Goal: Transaction & Acquisition: Purchase product/service

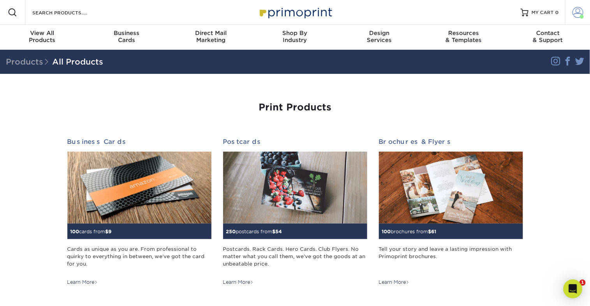
click at [572, 16] on span at bounding box center [577, 12] width 11 height 11
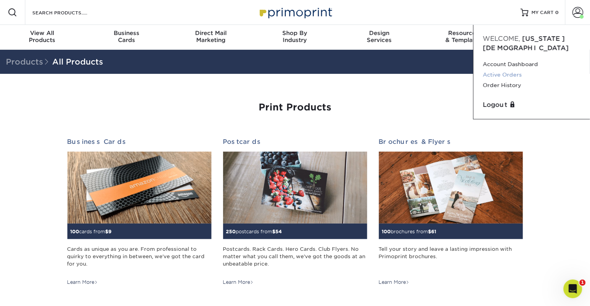
click at [497, 80] on link "Active Orders" at bounding box center [532, 75] width 98 height 11
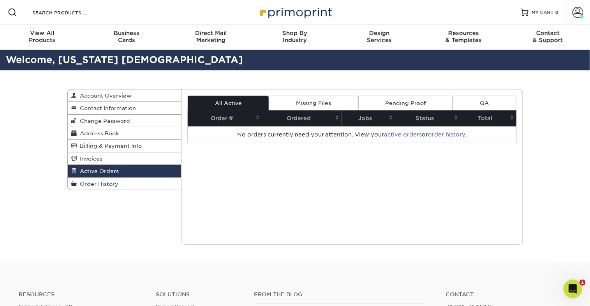
click at [87, 187] on span "Order History" at bounding box center [98, 184] width 42 height 6
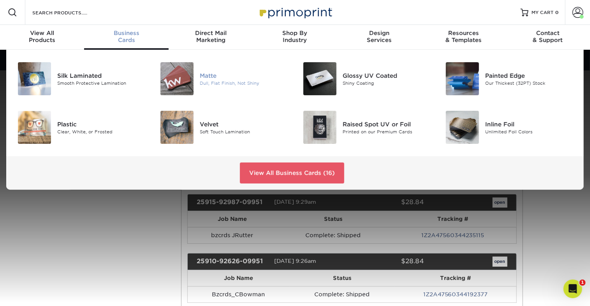
click at [177, 90] on img at bounding box center [176, 78] width 33 height 33
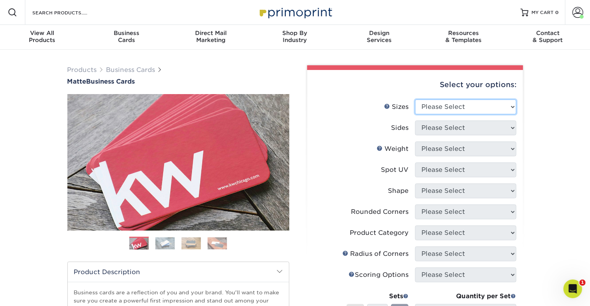
click at [430, 114] on select "Please Select 1.5" x 3.5" - Mini 1.75" x 3.5" - Mini 2" x 2" - Square 2" x 3" -…" at bounding box center [465, 107] width 101 height 15
select select "2.00x3.50"
click at [415, 114] on select "Please Select 1.5" x 3.5" - Mini 1.75" x 3.5" - Mini 2" x 2" - Square 2" x 3" -…" at bounding box center [465, 107] width 101 height 15
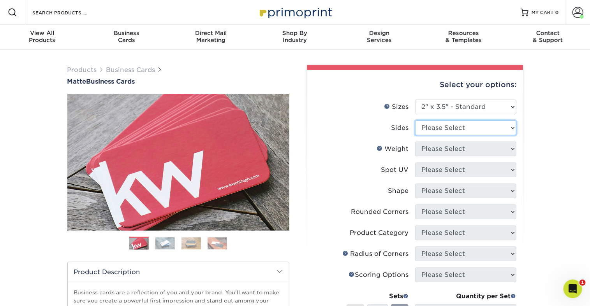
click at [430, 135] on select "Please Select Print Both Sides Print Front Only" at bounding box center [465, 128] width 101 height 15
select select "13abbda7-1d64-4f25-8bb2-c179b224825d"
click at [415, 135] on select "Please Select Print Both Sides Print Front Only" at bounding box center [465, 128] width 101 height 15
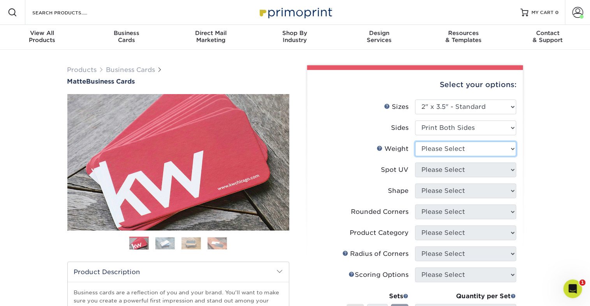
click at [438, 156] on select "Please Select 16PT 14PT" at bounding box center [465, 149] width 101 height 15
select select "16PT"
click at [415, 156] on select "Please Select 16PT 14PT" at bounding box center [465, 149] width 101 height 15
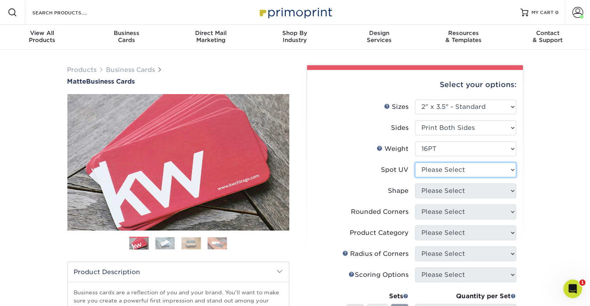
click at [437, 177] on select "Please Select No Spot UV Front and Back (Both Sides) Front Only Back Only" at bounding box center [465, 170] width 101 height 15
select select "3"
click at [415, 177] on select "Please Select No Spot UV Front and Back (Both Sides) Front Only Back Only" at bounding box center [465, 170] width 101 height 15
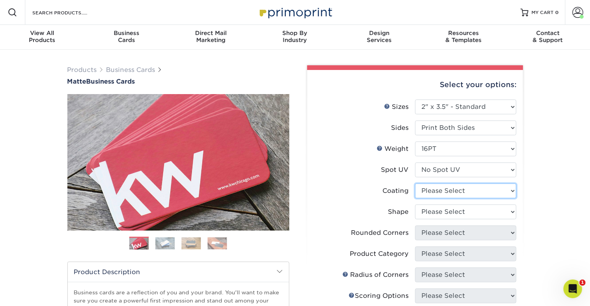
click at [438, 198] on select at bounding box center [465, 191] width 101 height 15
select select "121bb7b5-3b4d-429f-bd8d-bbf80e953313"
click at [415, 198] on select at bounding box center [465, 191] width 101 height 15
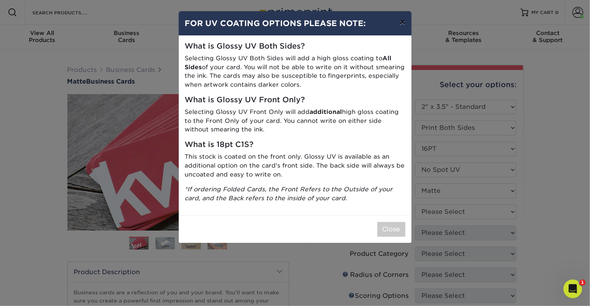
click at [400, 33] on button "×" at bounding box center [402, 22] width 18 height 22
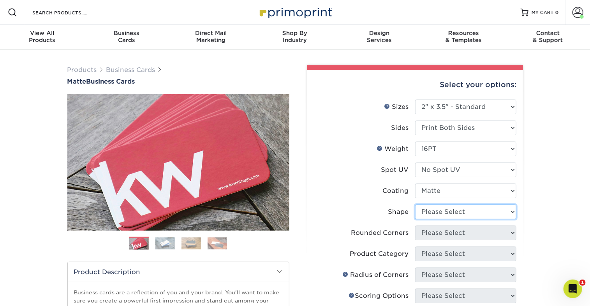
click at [441, 219] on select "Please Select Standard Oval" at bounding box center [465, 212] width 101 height 15
select select "standard"
click at [415, 219] on select "Please Select Standard Oval" at bounding box center [465, 212] width 101 height 15
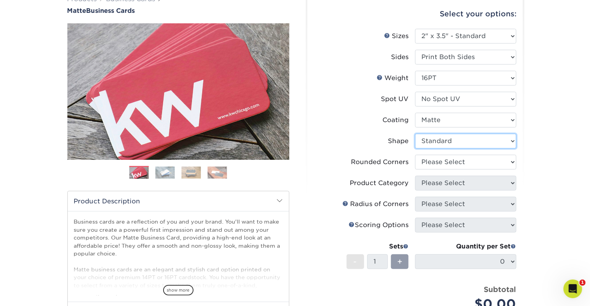
scroll to position [73, 0]
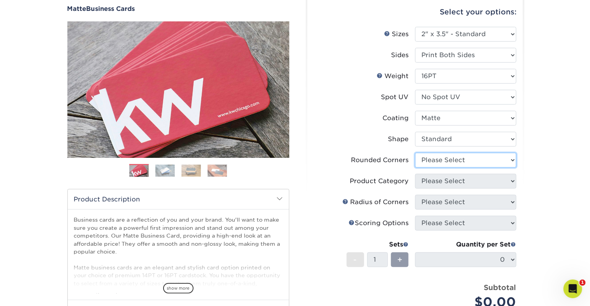
click at [442, 168] on select "Please Select Yes - Round 2 Corners Yes - Round 4 Corners No" at bounding box center [465, 160] width 101 height 15
select select "0"
click at [415, 168] on select "Please Select Yes - Round 2 Corners Yes - Round 4 Corners No" at bounding box center [465, 160] width 101 height 15
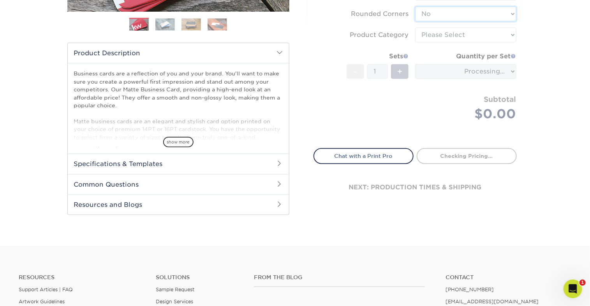
scroll to position [212, 0]
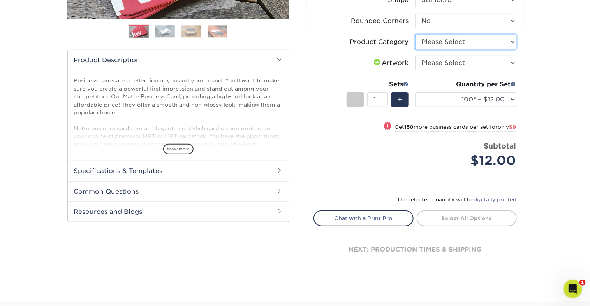
click at [440, 49] on select "Please Select Business Cards" at bounding box center [465, 42] width 101 height 15
select select "3b5148f1-0588-4f88-a218-97bcfdce65c1"
click at [415, 49] on select "Please Select Business Cards" at bounding box center [465, 42] width 101 height 15
click at [442, 70] on select "Please Select I will upload files I need a design - $100" at bounding box center [465, 63] width 101 height 15
select select "upload"
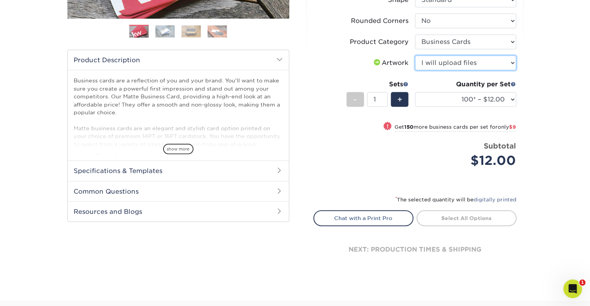
click at [415, 70] on select "Please Select I will upload files I need a design - $100" at bounding box center [465, 63] width 101 height 15
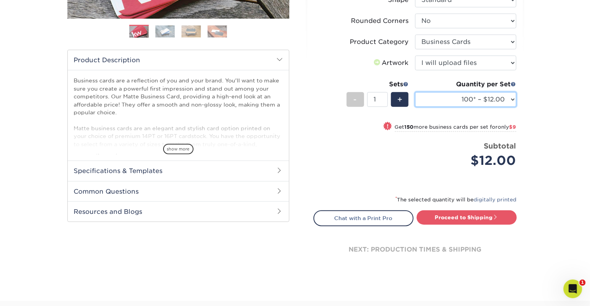
click at [464, 107] on select "100* – $12.00 250* – $21.00 500 – $42.00 1000 – $53.00 2500 – $95.00 5000 – $18…" at bounding box center [465, 99] width 101 height 15
select select "250* – $21.00"
click at [415, 107] on select "100* – $12.00 250* – $21.00 500 – $42.00 1000 – $53.00 2500 – $95.00 5000 – $18…" at bounding box center [465, 99] width 101 height 15
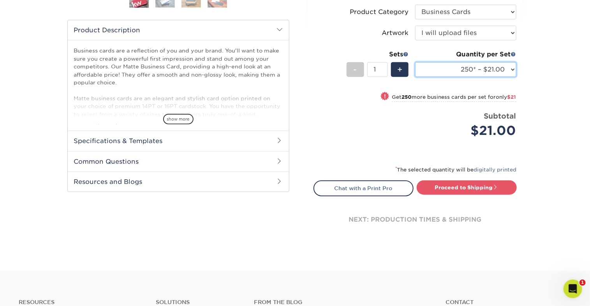
scroll to position [248, 0]
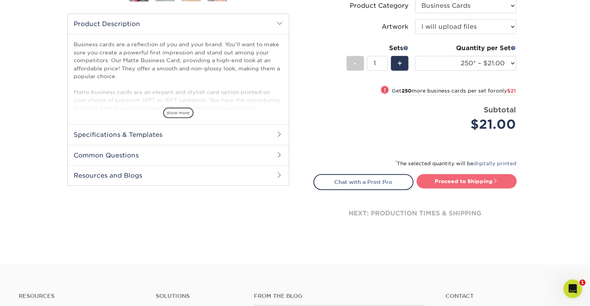
click at [480, 188] on link "Proceed to Shipping" at bounding box center [466, 181] width 100 height 14
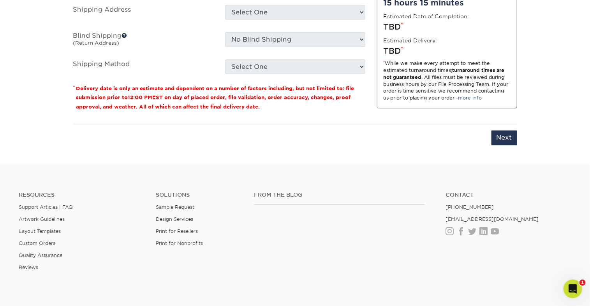
scroll to position [565, 0]
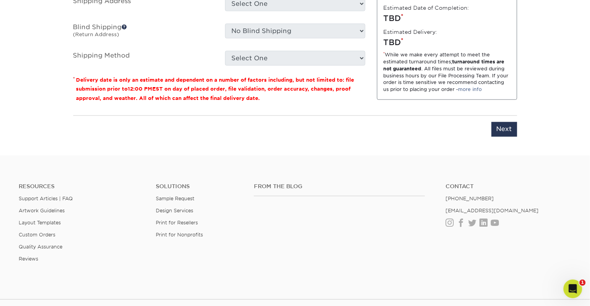
drag, startPoint x: 235, startPoint y: 45, endPoint x: 205, endPoint y: 45, distance: 30.0
type input "Bzcrds TAlley"
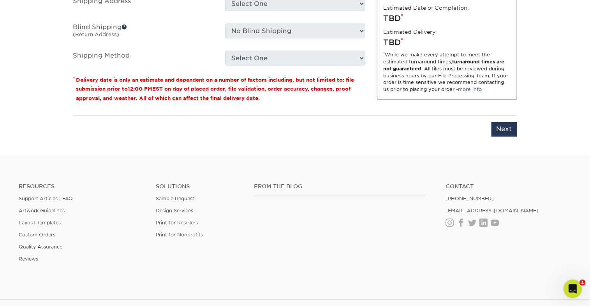
select select "23721297-b68b-4846-ba83-3171e6bd9d78"
click at [251, 11] on select "Select One ADV Amber Smith ARenihan Bridget Reitano AGS Heather Hutchinson KHar…" at bounding box center [295, 3] width 140 height 15
select select "newaddress"
click at [225, 11] on select "Select One ADV Amber Smith ARenihan Bridget Reitano AGS Heather Hutchinson KHar…" at bounding box center [295, 3] width 140 height 15
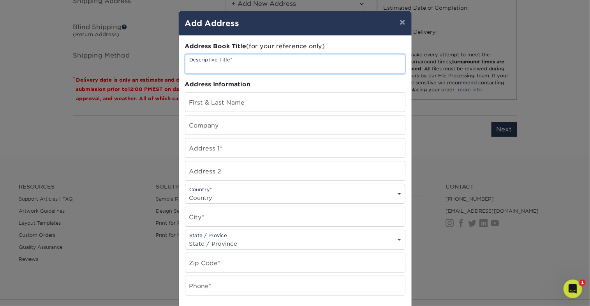
click at [258, 74] on input "text" at bounding box center [294, 63] width 219 height 19
type input "HR"
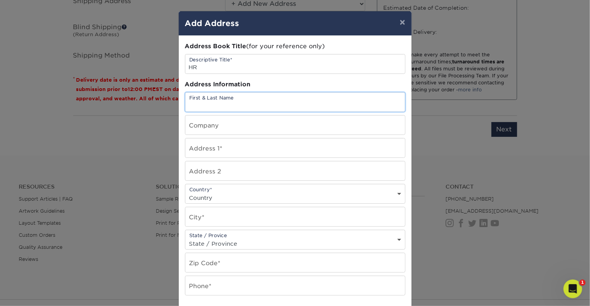
click at [273, 112] on input "text" at bounding box center [294, 102] width 219 height 19
type input "Ross Mayo"
click at [274, 135] on input "text" at bounding box center [294, 125] width 219 height 19
type input "[US_STATE][GEOGRAPHIC_DATA][DEMOGRAPHIC_DATA]"
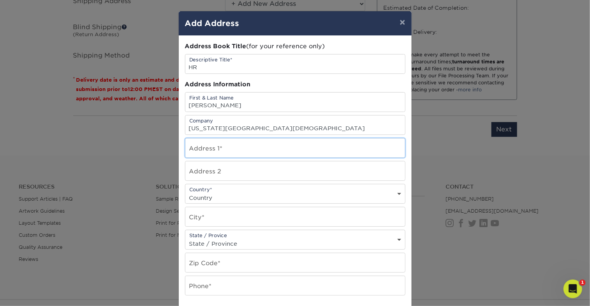
type input "1476 Lancaster Pike"
select select "US"
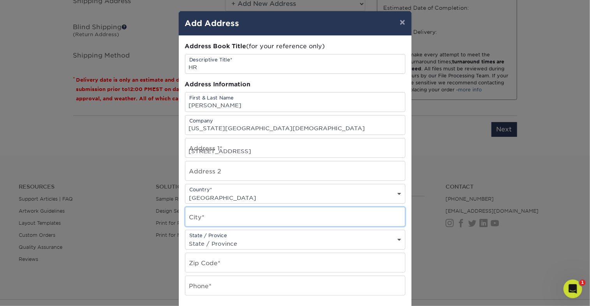
type input "[GEOGRAPHIC_DATA]"
select select "OH"
type input "43113"
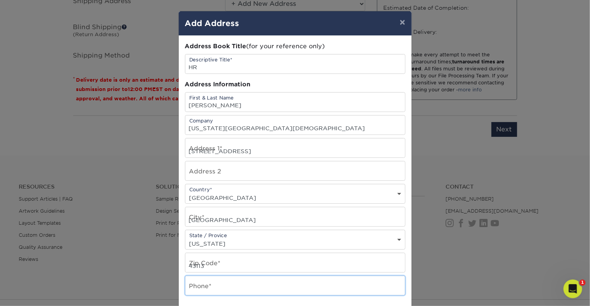
type input "7402432369"
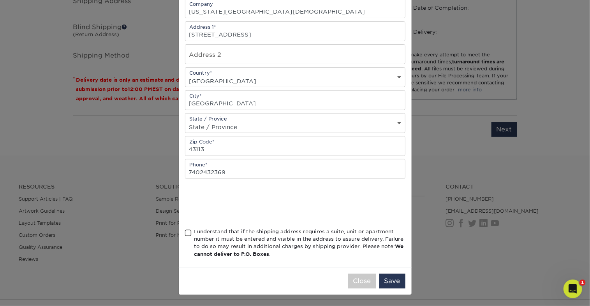
scroll to position [158, 0]
click at [189, 237] on span at bounding box center [188, 233] width 7 height 7
click at [0, 0] on input "I understand that if the shipping address requires a suite, unit or apartment n…" at bounding box center [0, 0] width 0 height 0
click at [394, 279] on button "Save" at bounding box center [392, 281] width 26 height 15
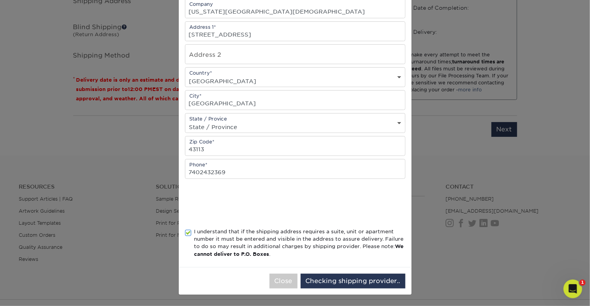
scroll to position [0, 0]
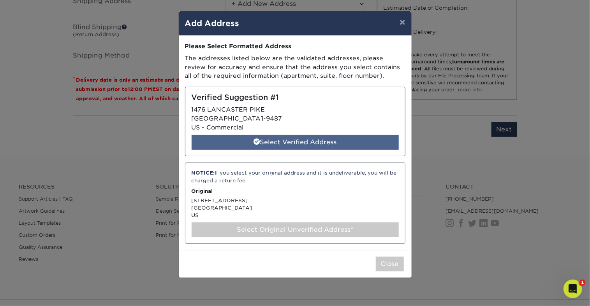
click at [290, 150] on div "Select Verified Address" at bounding box center [294, 142] width 207 height 15
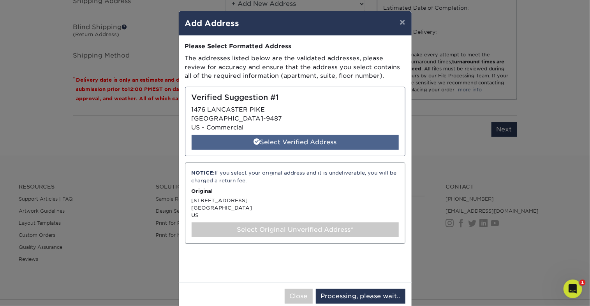
select select "286815"
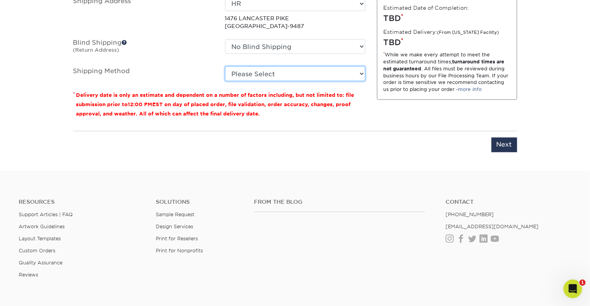
click at [252, 81] on select "Please Select Ground Shipping (+$7.84) 3 Day Shipping Service (+$15.36) 2 Day A…" at bounding box center [295, 74] width 140 height 15
select select "03"
click at [225, 81] on select "Please Select Ground Shipping (+$7.84) 3 Day Shipping Service (+$15.36) 2 Day A…" at bounding box center [295, 74] width 140 height 15
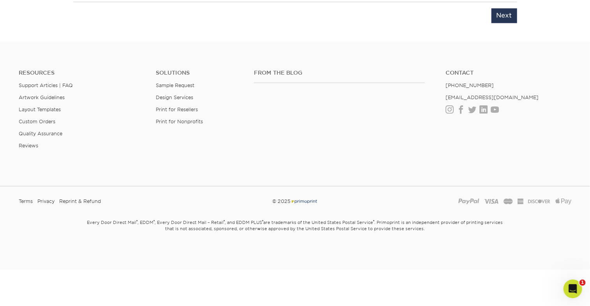
scroll to position [696, 0]
click at [500, 21] on input "Next" at bounding box center [504, 14] width 26 height 15
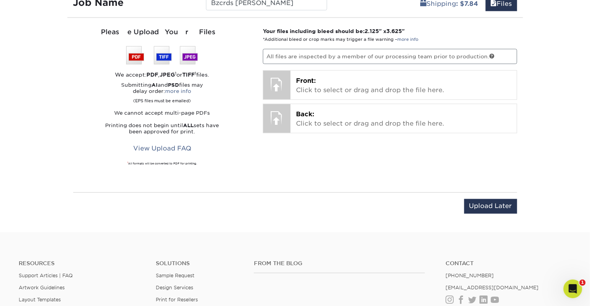
scroll to position [486, 0]
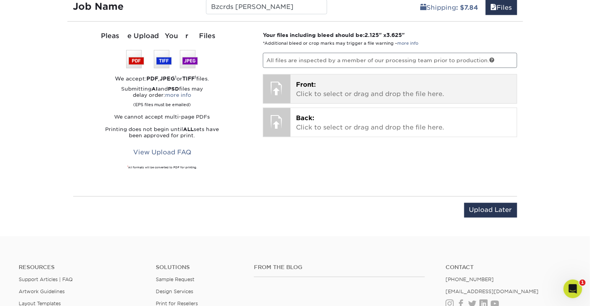
click at [308, 99] on p "Front: Click to select or drag and drop the file here." at bounding box center [403, 89] width 215 height 19
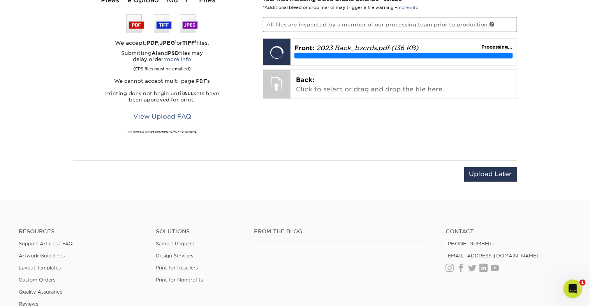
scroll to position [522, 0]
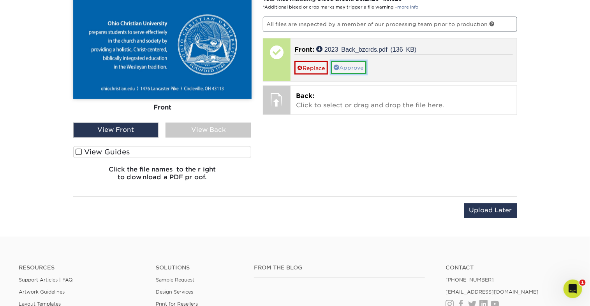
click at [360, 74] on link "Approve" at bounding box center [348, 67] width 35 height 13
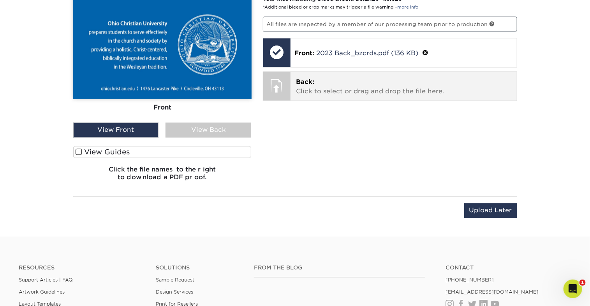
click at [327, 96] on p "Back: Click to select or drag and drop the file here." at bounding box center [403, 86] width 215 height 19
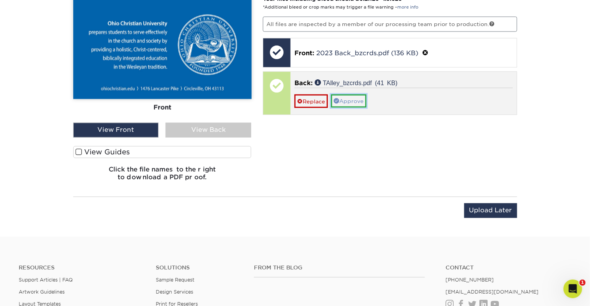
click at [362, 108] on link "Approve" at bounding box center [348, 101] width 35 height 13
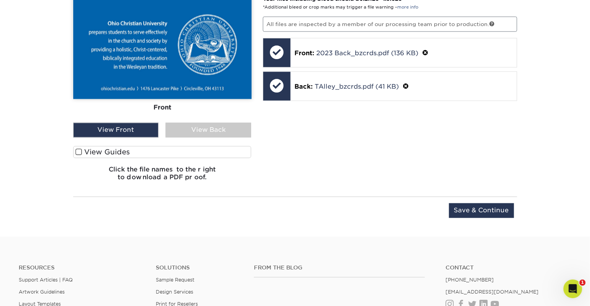
click at [225, 138] on div "View Back" at bounding box center [208, 130] width 86 height 15
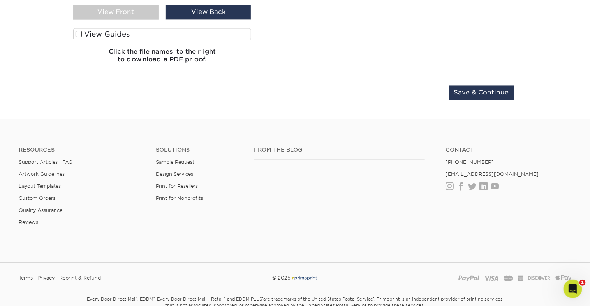
scroll to position [657, 0]
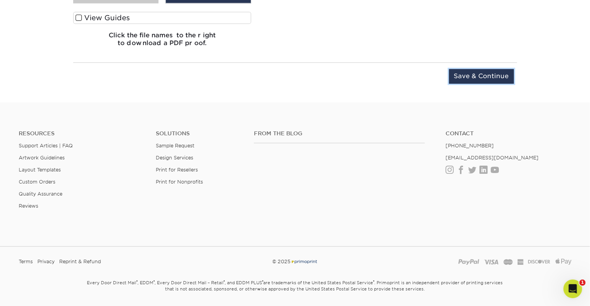
click at [455, 84] on input "Save & Continue" at bounding box center [481, 76] width 65 height 15
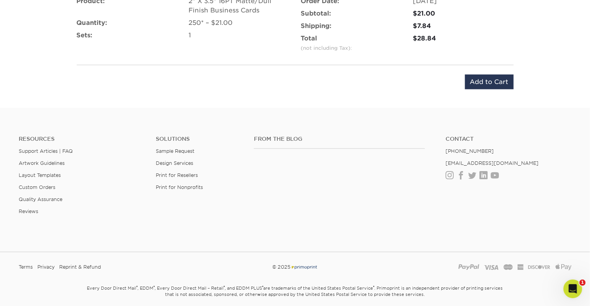
scroll to position [541, 0]
click at [465, 90] on input "Add to Cart" at bounding box center [489, 82] width 49 height 15
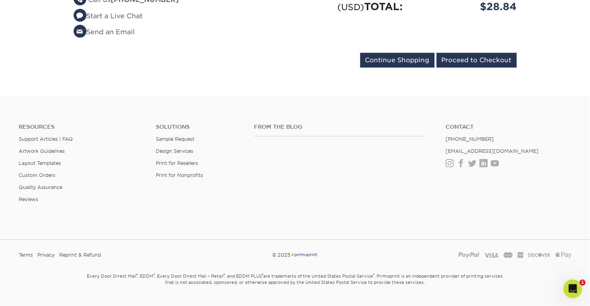
scroll to position [276, 0]
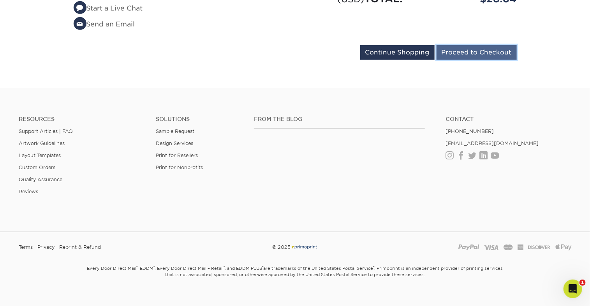
click at [436, 60] on input "Proceed to Checkout" at bounding box center [476, 52] width 80 height 15
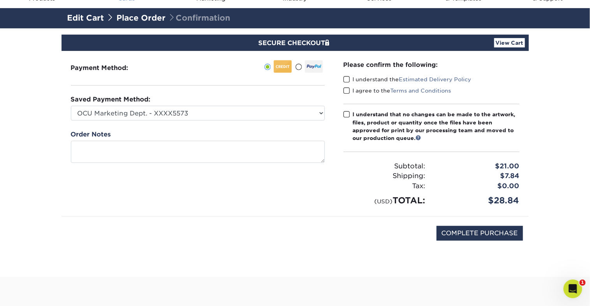
scroll to position [40, 0]
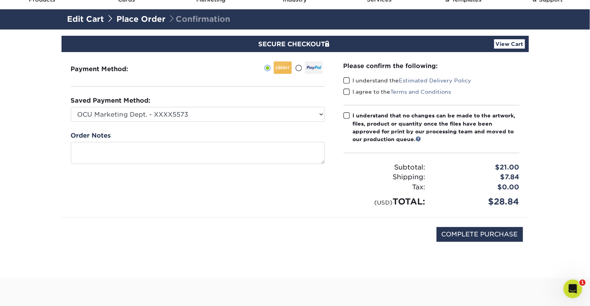
click at [95, 24] on link "Edit Cart" at bounding box center [85, 18] width 37 height 9
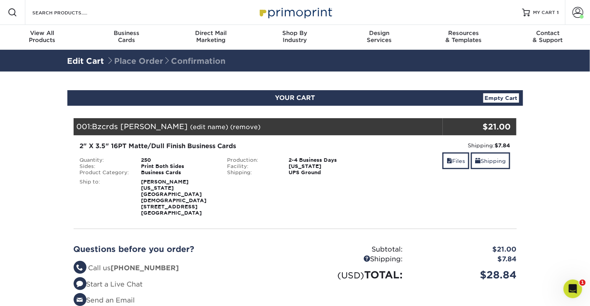
click at [198, 131] on link "(edit name)" at bounding box center [209, 126] width 38 height 7
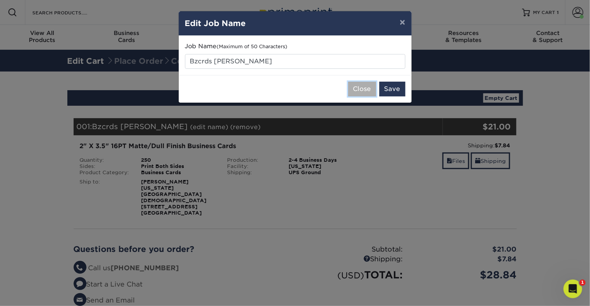
click at [364, 97] on button "Close" at bounding box center [362, 89] width 28 height 15
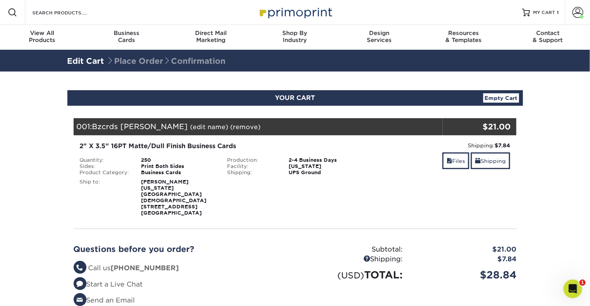
click at [174, 216] on strong "Ross Mayo Ohio Christian University 1476 Lancaster Pike Circleville, OH 43113" at bounding box center [173, 197] width 65 height 37
click at [475, 164] on span at bounding box center [477, 161] width 5 height 6
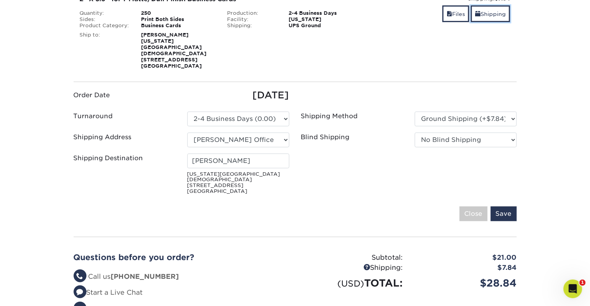
scroll to position [150, 0]
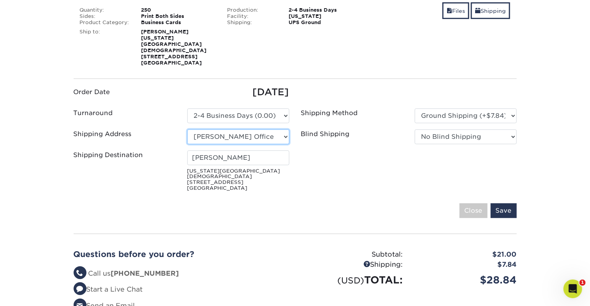
click at [282, 144] on select "Select One ADV Amber Smith ARenihan Bridget Reitano AGS Heather Hutchinson HR K…" at bounding box center [238, 137] width 102 height 15
select select "newaddress"
click at [188, 144] on select "Select One ADV Amber Smith ARenihan Bridget Reitano AGS Heather Hutchinson HR K…" at bounding box center [238, 137] width 102 height 15
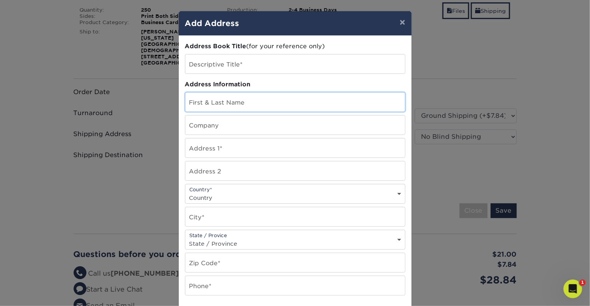
click at [241, 112] on input "text" at bounding box center [294, 102] width 219 height 19
type input "OCU Business Office"
click at [256, 135] on input "text" at bounding box center [294, 125] width 219 height 19
type input "Attn: Human Resources"
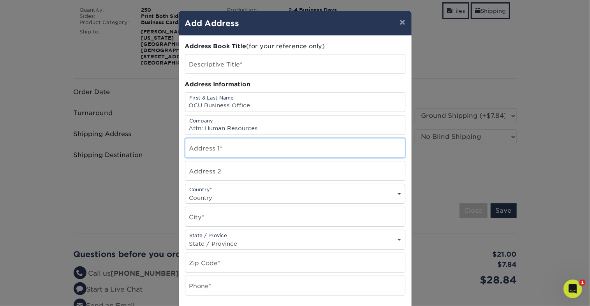
click at [262, 158] on input "text" at bounding box center [294, 148] width 219 height 19
type input "1476 Lancaster Pike"
select select "US"
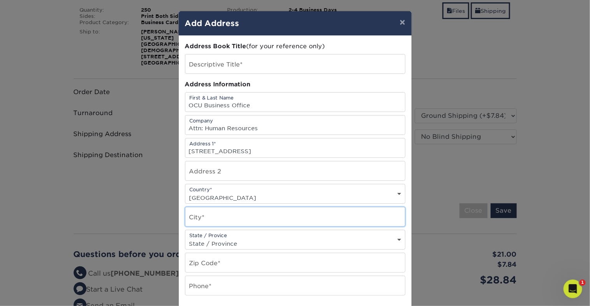
type input "[GEOGRAPHIC_DATA]"
select select "OH"
type input "43113"
type input "7402432369"
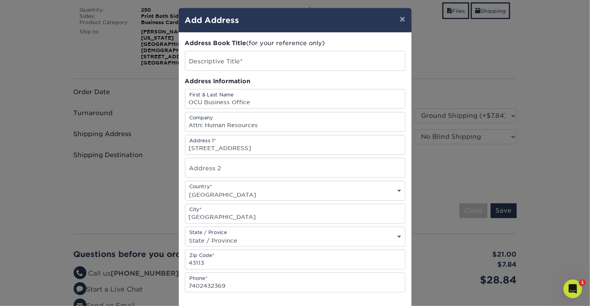
scroll to position [0, 0]
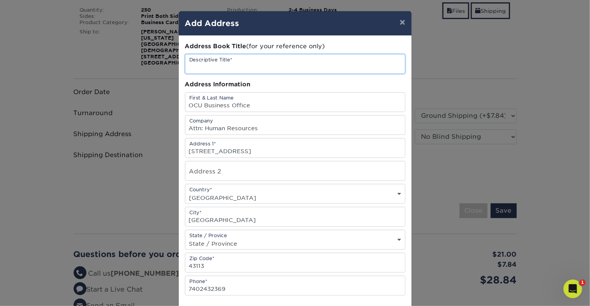
drag, startPoint x: 257, startPoint y: 76, endPoint x: 200, endPoint y: 74, distance: 57.6
click at [200, 74] on input "text" at bounding box center [294, 63] width 219 height 19
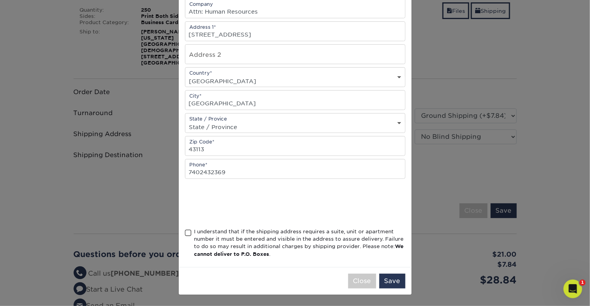
scroll to position [191, 0]
type input "HR1"
click at [188, 230] on span at bounding box center [188, 233] width 7 height 7
click at [0, 0] on input "I understand that if the shipping address requires a suite, unit or apartment n…" at bounding box center [0, 0] width 0 height 0
click at [388, 278] on button "Save" at bounding box center [392, 281] width 26 height 15
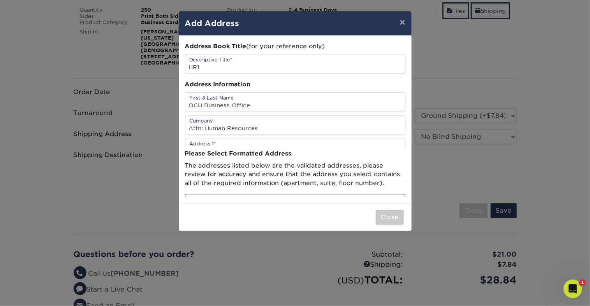
scroll to position [0, 0]
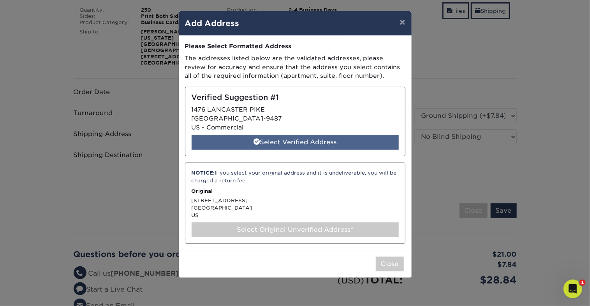
click at [249, 150] on div "Select Verified Address" at bounding box center [294, 142] width 207 height 15
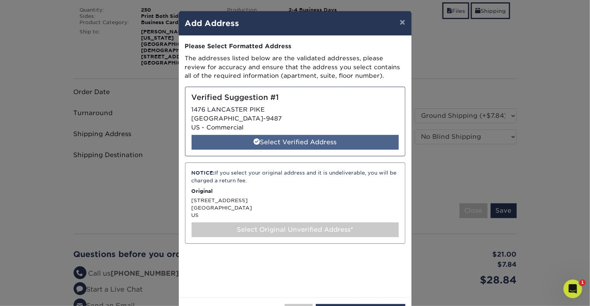
select select "286816"
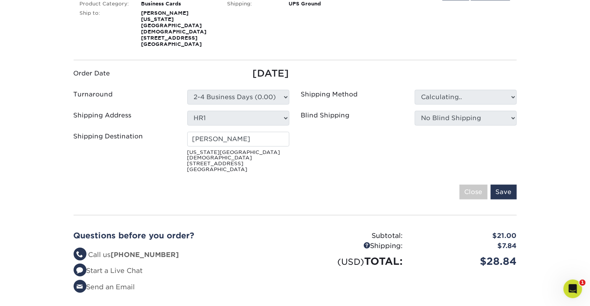
scroll to position [173, 0]
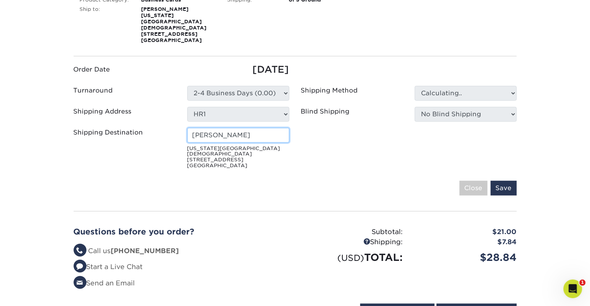
click at [243, 143] on input "Ross Mayo" at bounding box center [238, 135] width 102 height 15
type input "OCU Business Office"
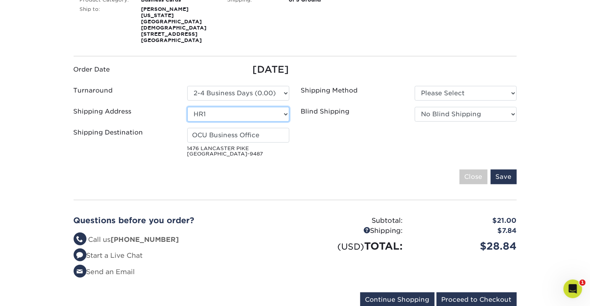
click at [218, 122] on select "Select One ADV Amber Smith ARenihan Bridget Reitano AGS Heather Hutchinson HR K…" at bounding box center [238, 114] width 102 height 15
click at [188, 122] on select "Select One ADV Amber Smith ARenihan Bridget Reitano AGS Heather Hutchinson HR K…" at bounding box center [238, 114] width 102 height 15
click at [318, 194] on fieldset "Order Date 10/08/2025 Turnaround Please Select 2 Business Days (0.00) ADV" at bounding box center [295, 128] width 443 height 131
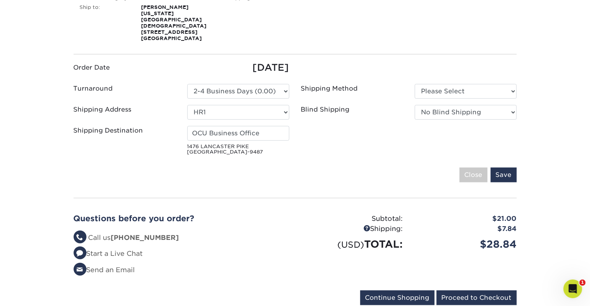
click at [314, 183] on div "Save Close" at bounding box center [295, 175] width 443 height 15
click at [502, 183] on input "Save" at bounding box center [503, 175] width 26 height 15
click at [253, 99] on select "Please Select 2 Business Days (0.00) 2-4 Business Days (0.00) Next Business Day…" at bounding box center [238, 91] width 102 height 15
click at [188, 99] on select "Please Select 2 Business Days (0.00) 2-4 Business Days (0.00) Next Business Day…" at bounding box center [238, 91] width 102 height 15
click at [353, 93] on label "Shipping Method" at bounding box center [329, 88] width 57 height 9
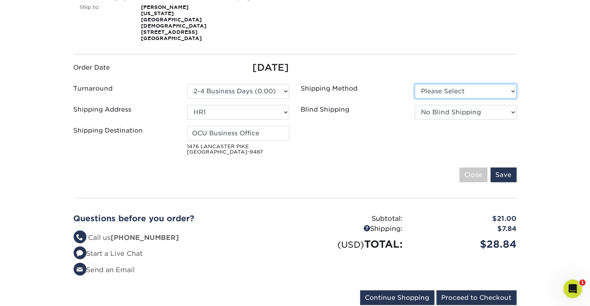
click at [414, 99] on select "Please Select Ground Shipping (+$7.84) 3 Day Shipping Service (+$15.36)" at bounding box center [465, 91] width 102 height 15
click at [427, 99] on select "Please Select Ground Shipping (+$7.84) 3 Day Shipping Service (+$15.36)" at bounding box center [465, 91] width 102 height 15
select select "03"
click at [414, 99] on select "Please Select Ground Shipping (+$7.84) 3 Day Shipping Service (+$15.36)" at bounding box center [465, 91] width 102 height 15
click at [496, 183] on input "Save" at bounding box center [503, 175] width 26 height 15
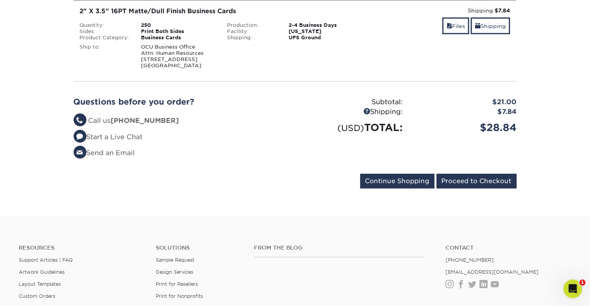
scroll to position [137, 0]
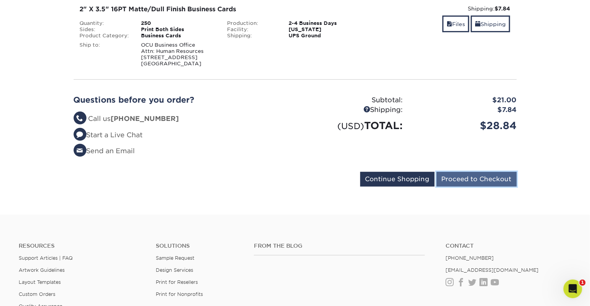
click at [471, 187] on input "Proceed to Checkout" at bounding box center [476, 179] width 80 height 15
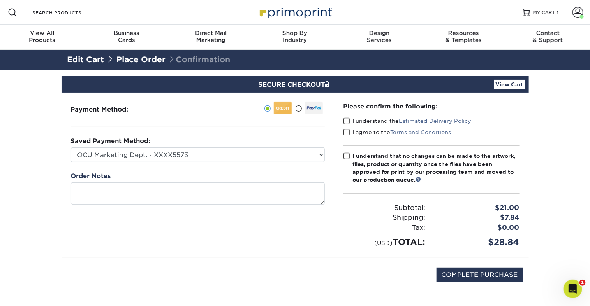
click at [347, 125] on span at bounding box center [346, 121] width 7 height 7
click at [0, 0] on input "I understand the Estimated Delivery Policy" at bounding box center [0, 0] width 0 height 0
click at [348, 136] on span at bounding box center [346, 132] width 7 height 7
click at [0, 0] on input "I agree to the Terms and Conditions" at bounding box center [0, 0] width 0 height 0
click at [349, 160] on span at bounding box center [346, 156] width 7 height 7
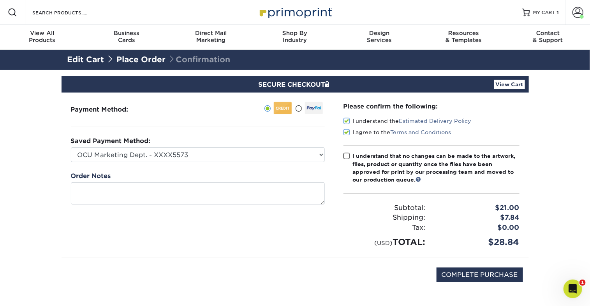
click at [0, 0] on input "I understand that no changes can be made to the artwork, files, product or quan…" at bounding box center [0, 0] width 0 height 0
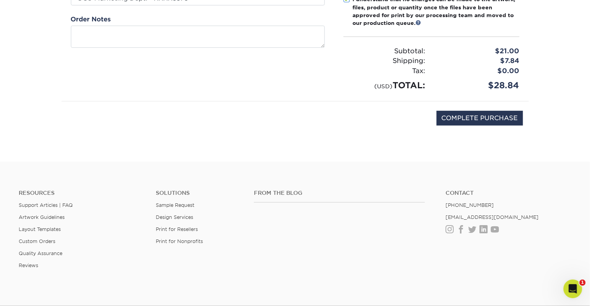
scroll to position [162, 0]
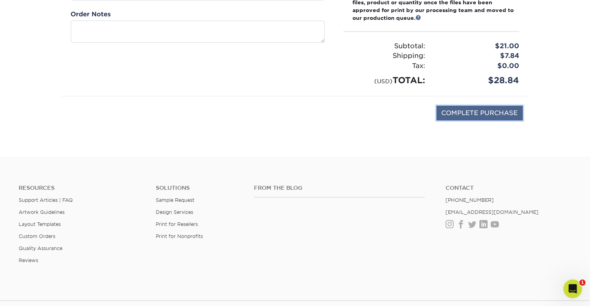
click at [450, 121] on input "COMPLETE PURCHASE" at bounding box center [479, 113] width 86 height 15
type input "PROCESSING, PLEASE WAIT..."
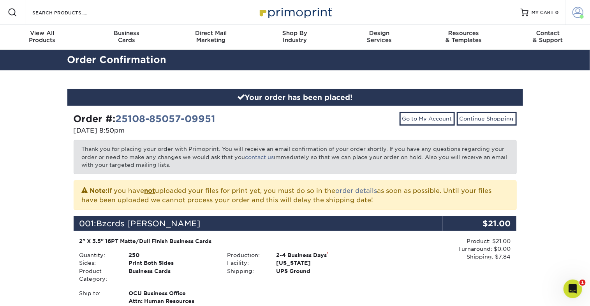
click at [566, 15] on link "Account" at bounding box center [577, 12] width 25 height 25
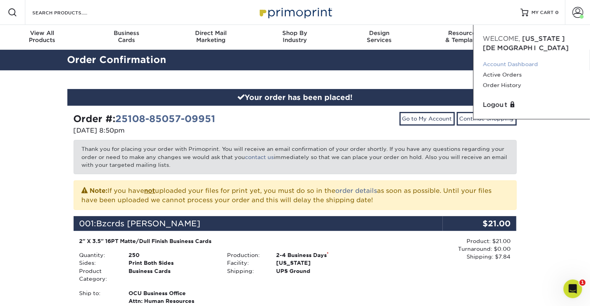
click at [540, 70] on link "Account Dashboard" at bounding box center [532, 64] width 98 height 11
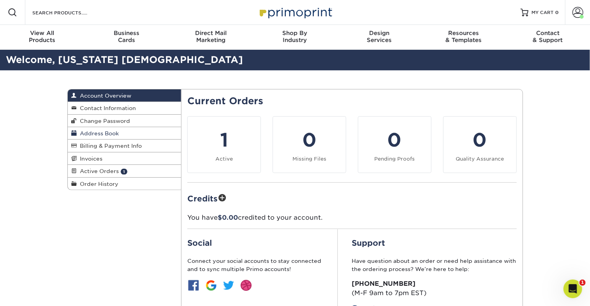
click at [107, 137] on span "Address Book" at bounding box center [98, 133] width 42 height 6
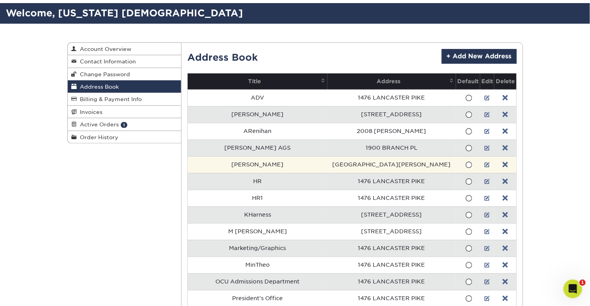
scroll to position [48, 0]
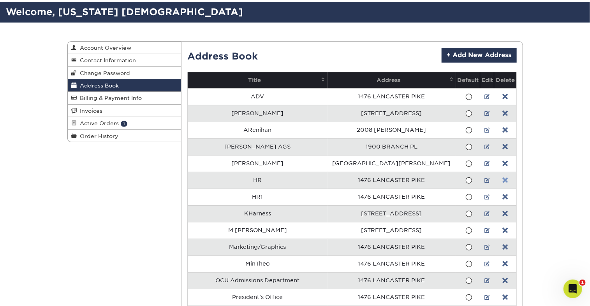
click at [502, 184] on link at bounding box center [504, 180] width 5 height 6
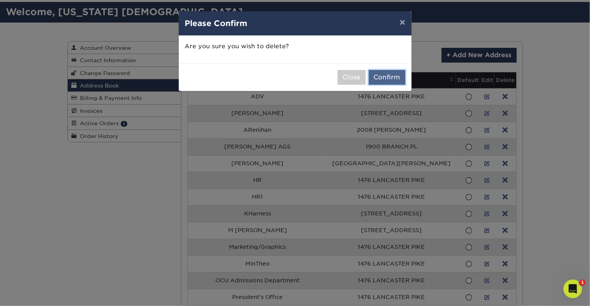
click at [388, 85] on button "Confirm" at bounding box center [387, 77] width 37 height 15
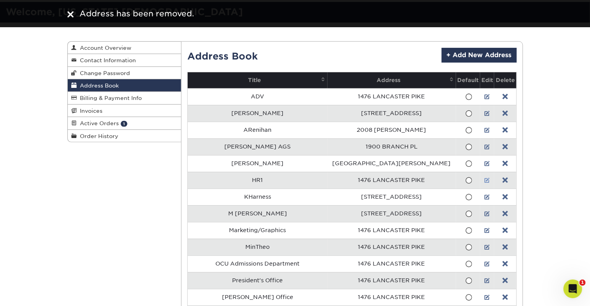
click at [484, 184] on link at bounding box center [486, 180] width 5 height 6
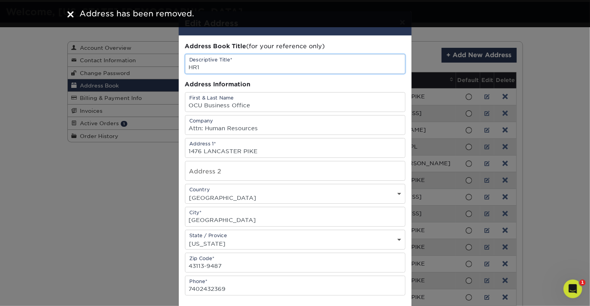
click at [205, 74] on input "HR1" at bounding box center [294, 63] width 219 height 19
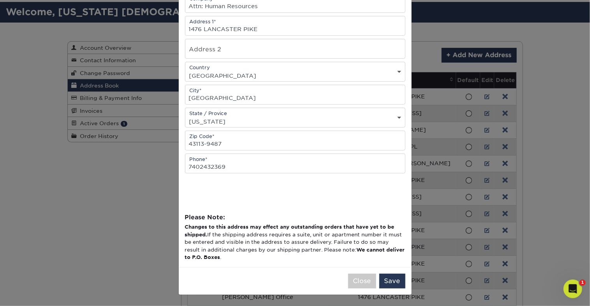
scroll to position [198, 0]
type input "HR"
click at [383, 277] on button "Save" at bounding box center [392, 281] width 26 height 15
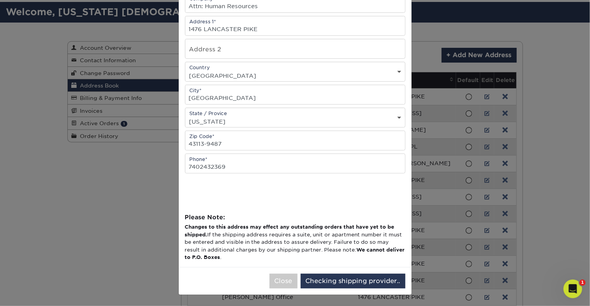
scroll to position [0, 0]
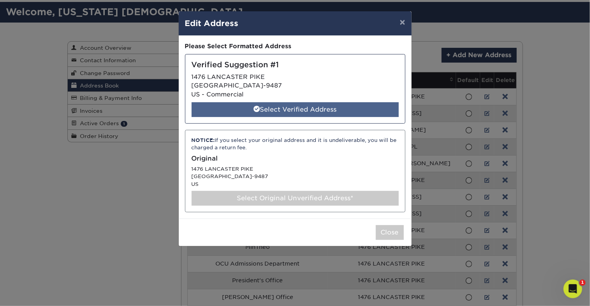
click at [341, 117] on div "Select Verified Address" at bounding box center [294, 109] width 207 height 15
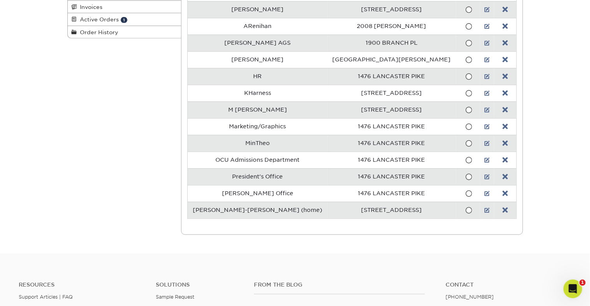
scroll to position [147, 0]
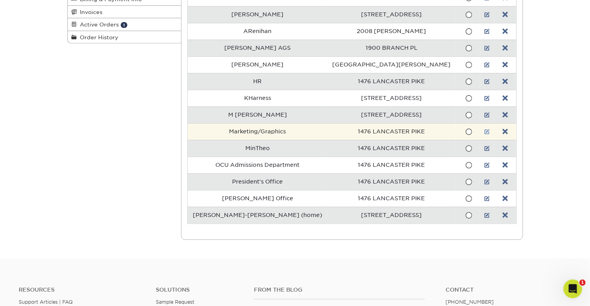
click at [484, 135] on link at bounding box center [486, 132] width 5 height 6
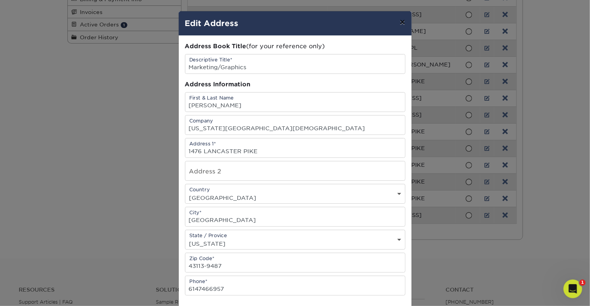
click at [396, 29] on button "×" at bounding box center [402, 22] width 18 height 22
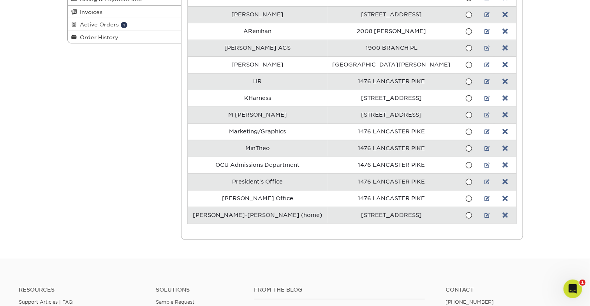
click at [72, 208] on div "Address Book Account Overview Contact Information Change Password Address Book …" at bounding box center [294, 91] width 467 height 335
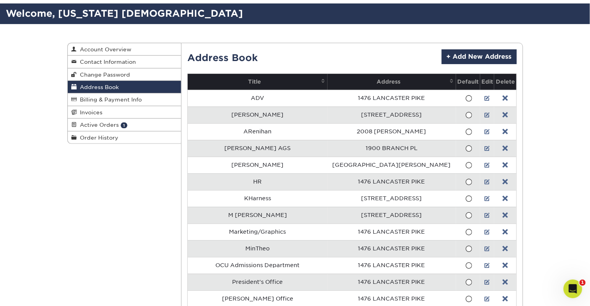
scroll to position [45, 0]
